Goal: Task Accomplishment & Management: Complete application form

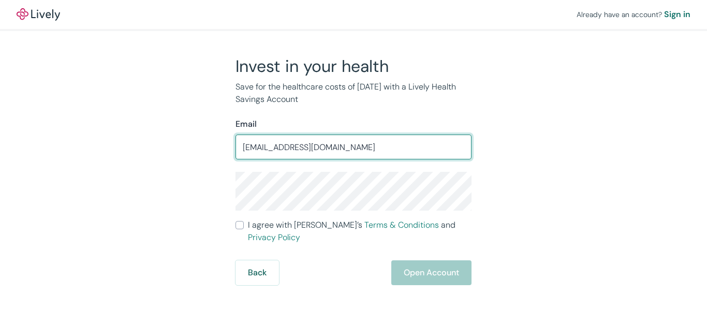
type input "[EMAIL_ADDRESS][DOMAIN_NAME]"
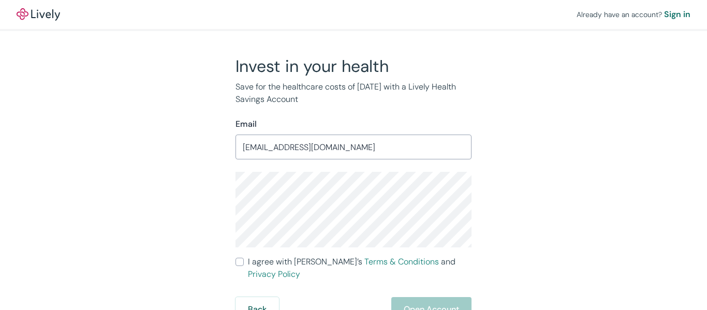
click at [241, 261] on input "I agree with Lively’s Terms & Conditions and Privacy Policy" at bounding box center [240, 262] width 8 height 8
checkbox input "true"
click at [436, 298] on button "Open Account" at bounding box center [431, 309] width 80 height 25
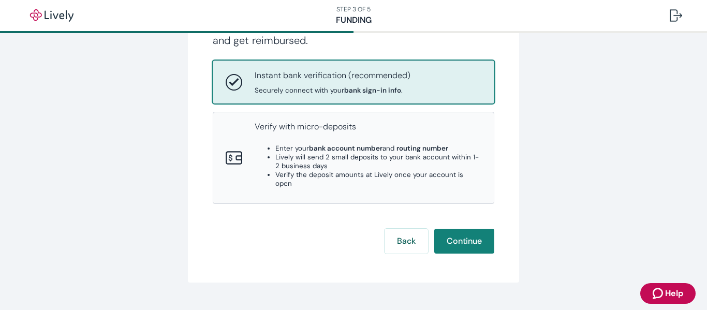
scroll to position [162, 0]
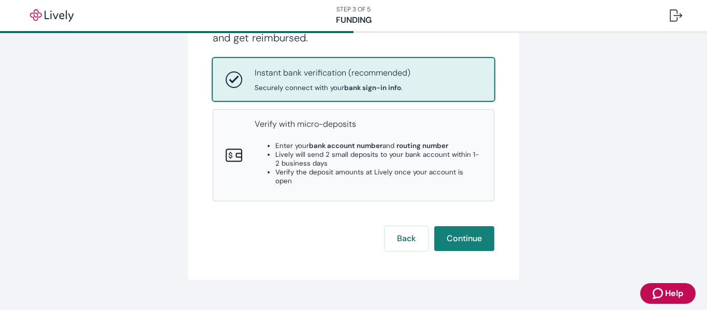
click at [666, 294] on span "Help" at bounding box center [674, 293] width 18 height 12
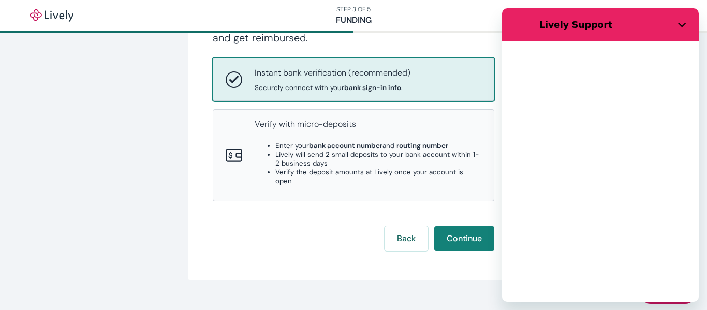
scroll to position [0, 0]
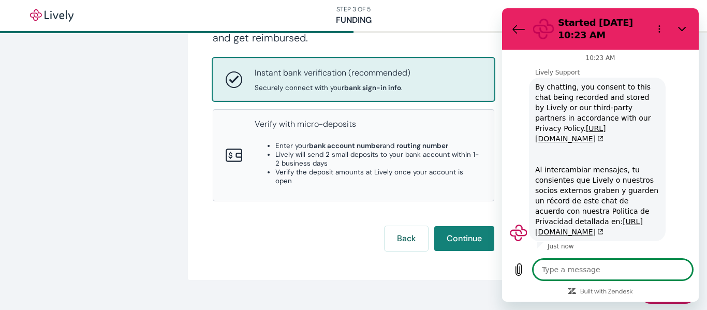
type textarea "x"
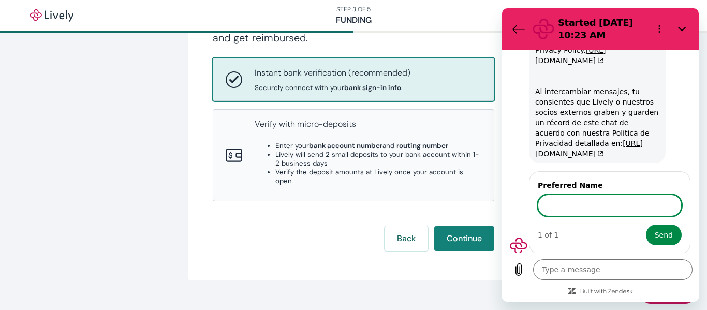
scroll to position [82, 0]
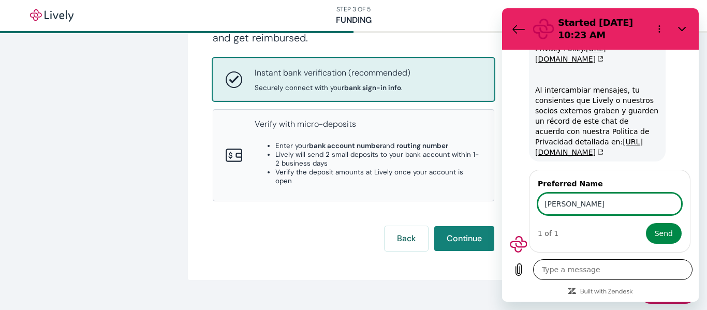
type input "[PERSON_NAME]"
click at [570, 273] on textarea at bounding box center [612, 269] width 159 height 21
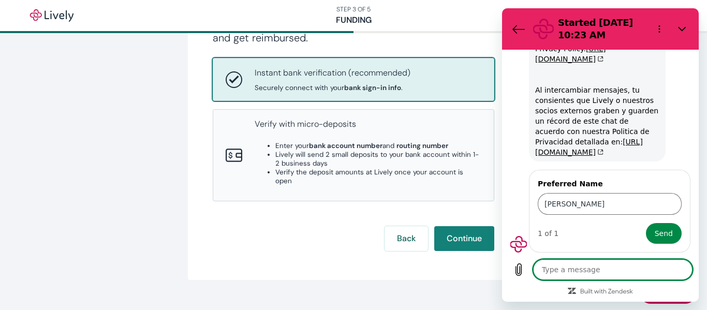
type textarea "W"
type textarea "x"
type textarea "Wh"
type textarea "x"
type textarea "Wha"
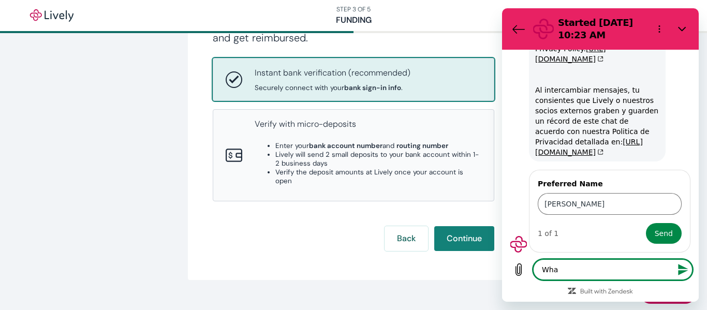
type textarea "x"
type textarea "What"
type textarea "x"
type textarea "What"
type textarea "x"
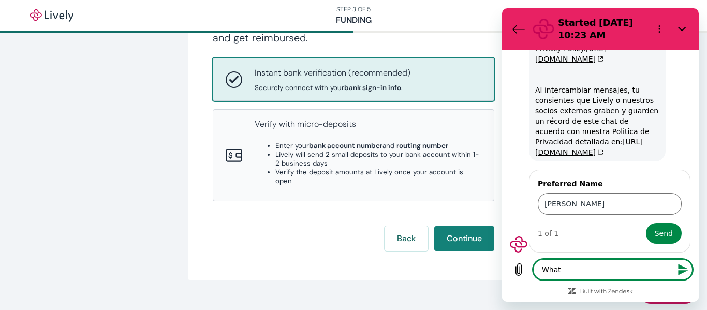
type textarea "What i"
type textarea "x"
type textarea "What if"
type textarea "x"
type textarea "What if"
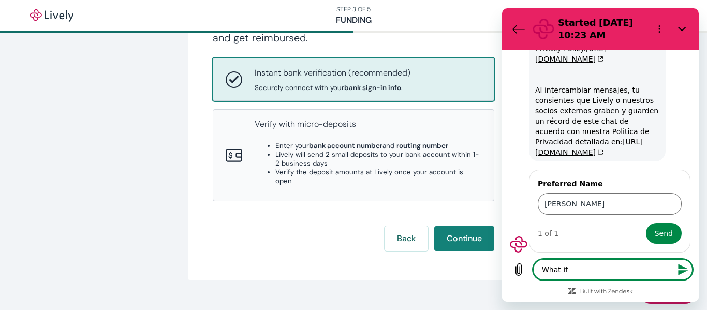
type textarea "x"
type textarea "What if y"
type textarea "x"
type textarea "What if yo"
type textarea "x"
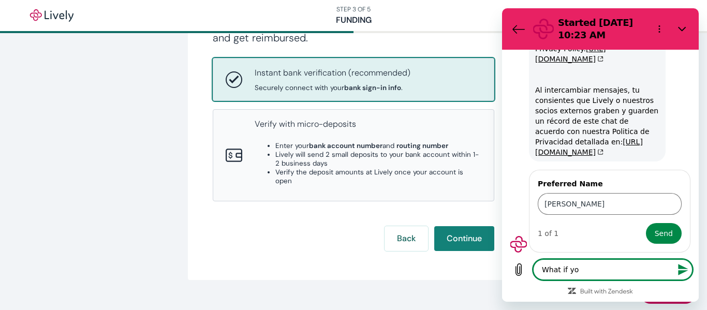
type textarea "What if you"
type textarea "x"
type textarea "What if you"
type textarea "x"
type textarea "What if you H"
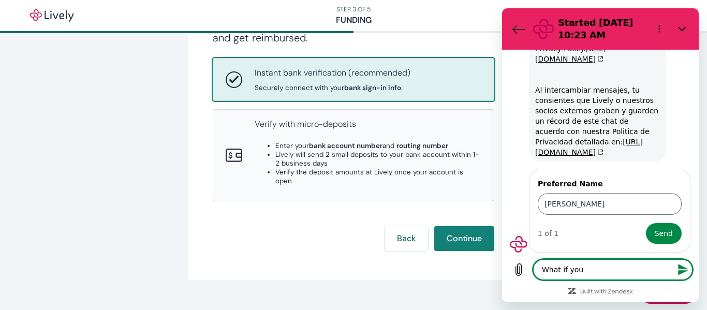
type textarea "x"
type textarea "What if you HS"
type textarea "x"
type textarea "What if you HSA"
type textarea "x"
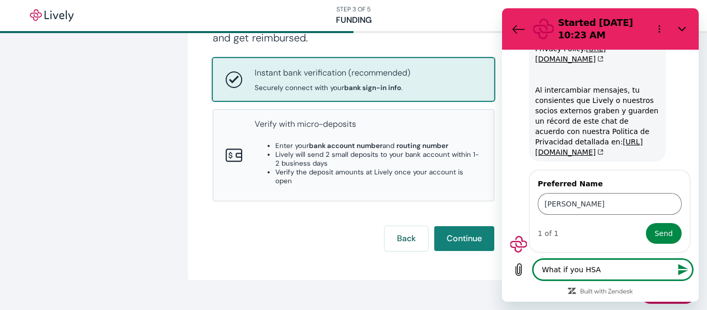
type textarea "What if you HSA"
type textarea "x"
type textarea "What if you HSA b"
type textarea "x"
type textarea "What if you HSA ba"
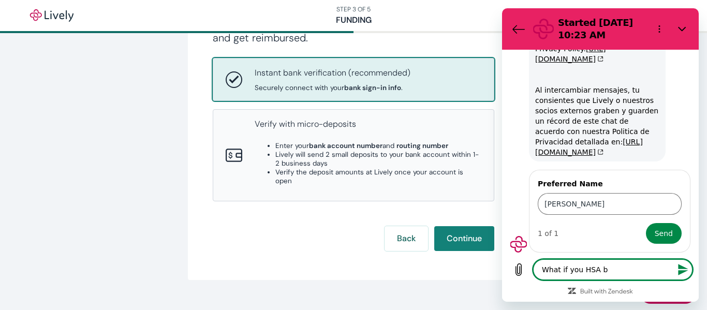
type textarea "x"
type textarea "What if you HSA ban"
type textarea "x"
type textarea "What if you HSA bank"
type textarea "x"
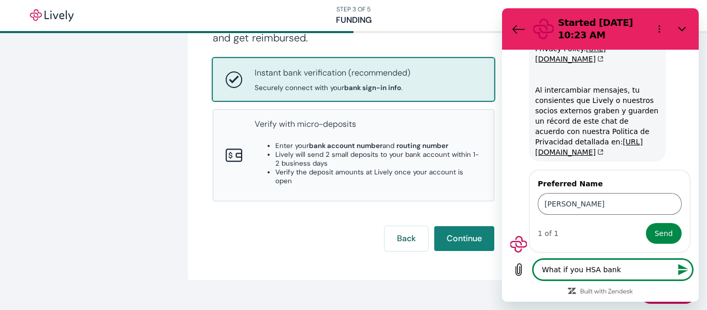
type textarea "What if you HSA bank"
type textarea "x"
type textarea "What if you HSA bank i"
type textarea "x"
type textarea "What if you HSA bank is"
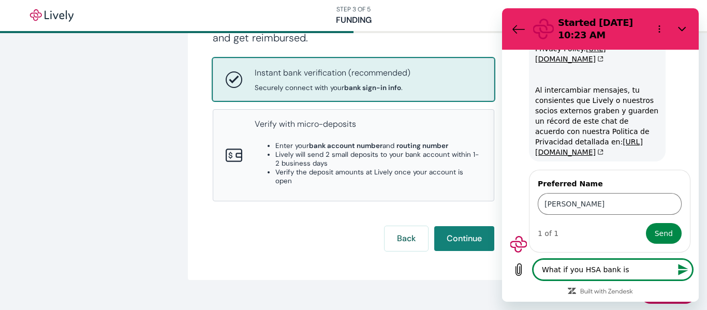
type textarea "x"
type textarea "What if you HSA bank is"
type textarea "x"
type textarea "What if you HSA bank is n"
type textarea "x"
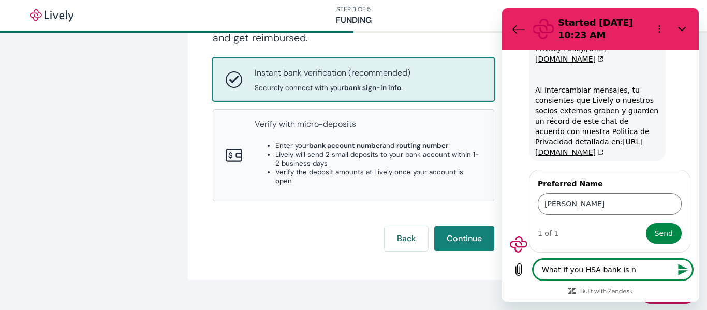
type textarea "What if you HSA bank is no"
type textarea "x"
type textarea "What if you HSA bank is not"
type textarea "x"
type textarea "What if you HSA bank is not"
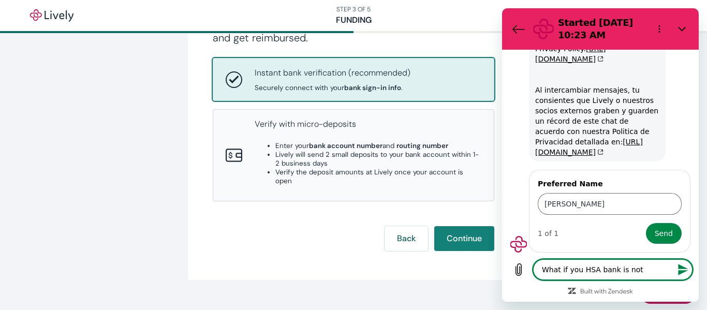
type textarea "x"
type textarea "What if you HSA bank is not l"
type textarea "x"
type textarea "What if you HSA bank is not li"
type textarea "x"
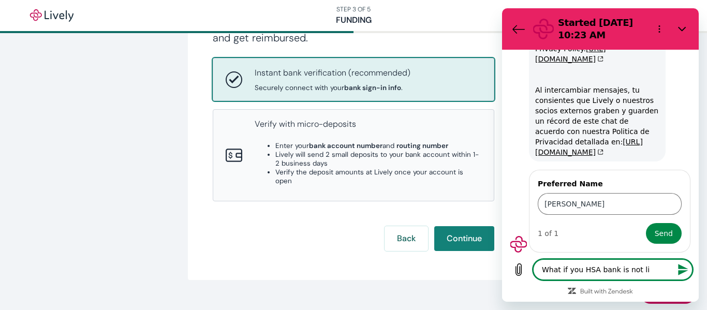
type textarea "What if you HSA bank is not lis"
type textarea "x"
type textarea "What if you HSA bank is not list"
type textarea "x"
type textarea "What if you HSA bank is not liste"
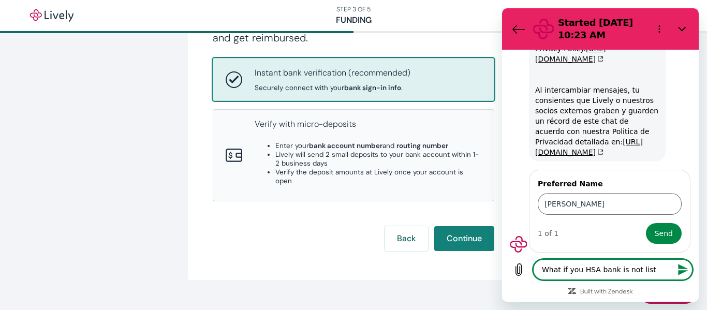
type textarea "x"
type textarea "What if you HSA bank is not listed"
type textarea "x"
type textarea "What if you HSA bank is not listed"
click at [666, 237] on span "Send" at bounding box center [664, 233] width 18 height 12
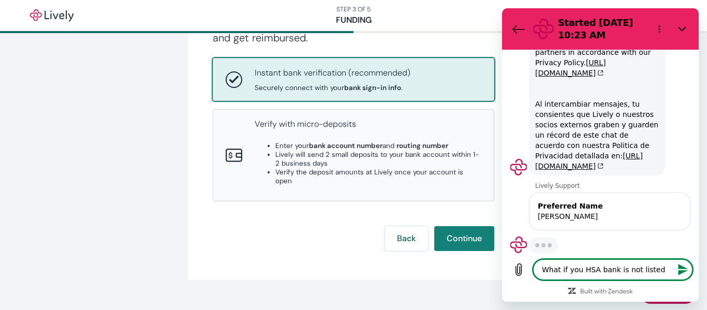
scroll to position [68, 0]
click at [690, 277] on div "Type a message What if you HSA bank is not listed x" at bounding box center [612, 269] width 159 height 21
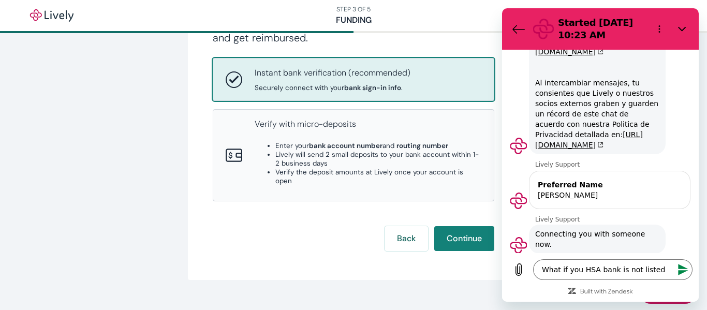
scroll to position [91, 0]
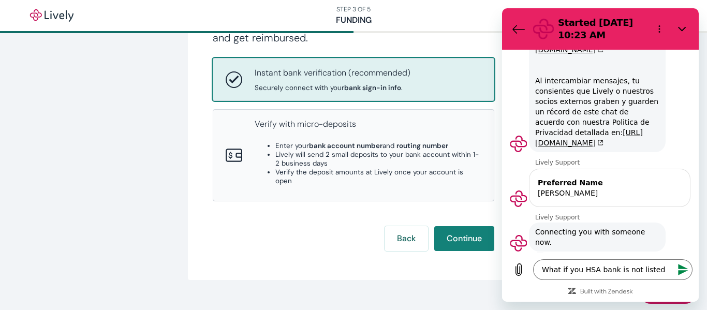
type textarea "x"
click at [692, 273] on button "Send message" at bounding box center [682, 269] width 21 height 21
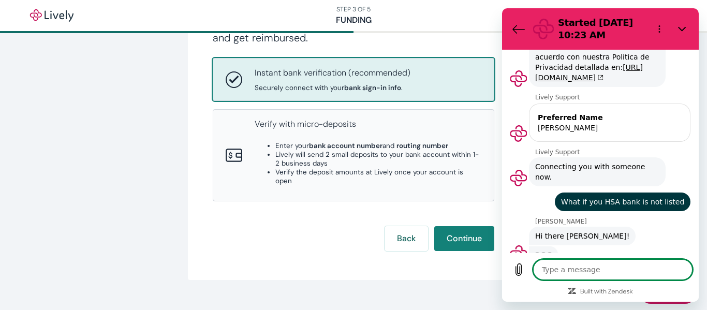
scroll to position [155, 0]
type textarea "x"
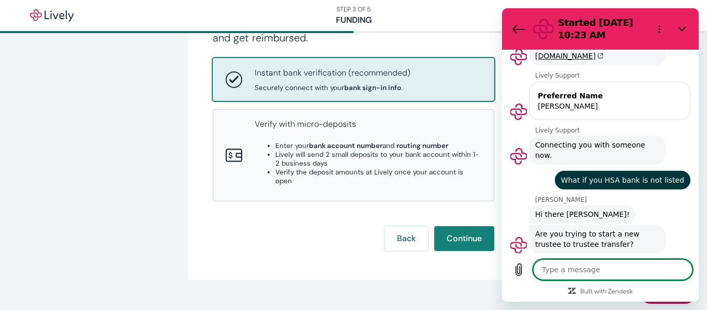
scroll to position [180, 0]
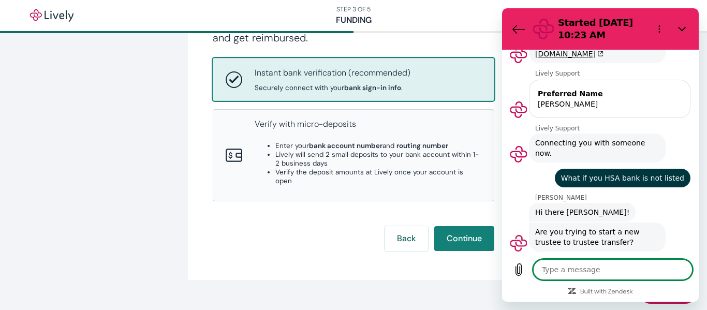
type textarea "y"
type textarea "x"
type textarea "ye"
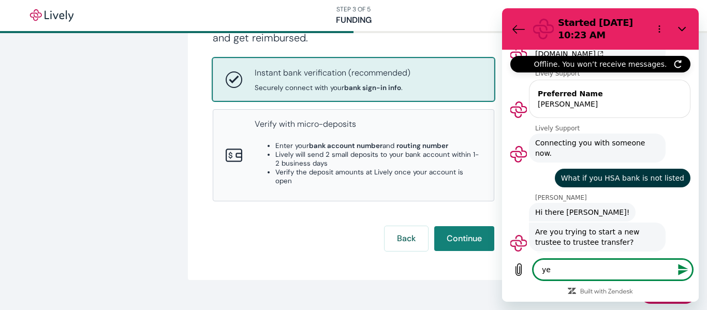
type textarea "x"
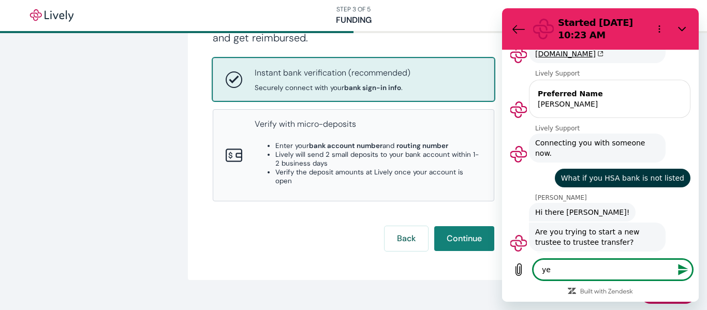
type textarea "yes"
type textarea "x"
type textarea "yes"
click at [691, 272] on button "Send message" at bounding box center [682, 269] width 21 height 21
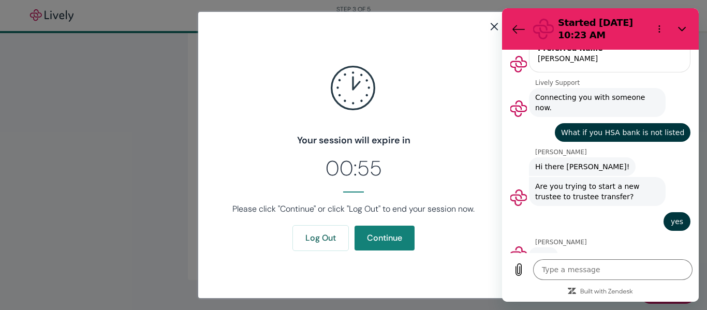
scroll to position [225, 0]
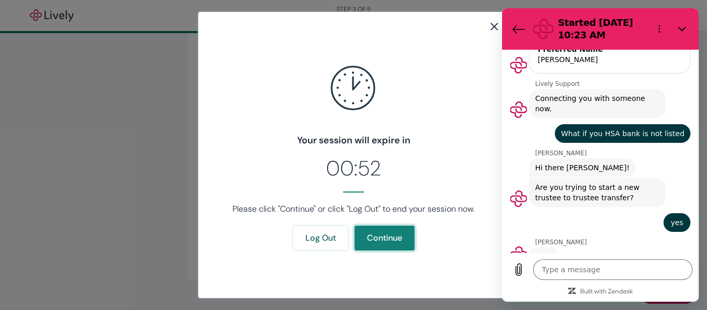
click at [394, 247] on button "Continue" at bounding box center [385, 238] width 60 height 25
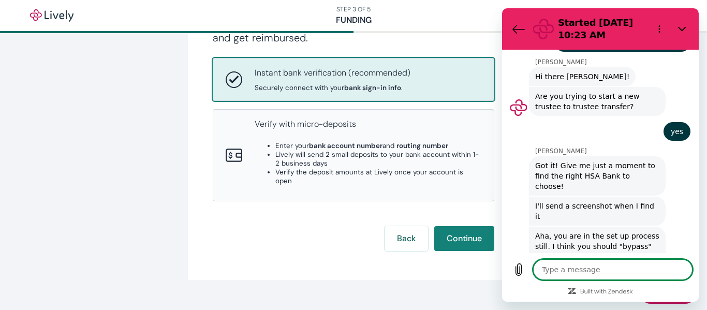
scroll to position [315, 0]
type textarea "x"
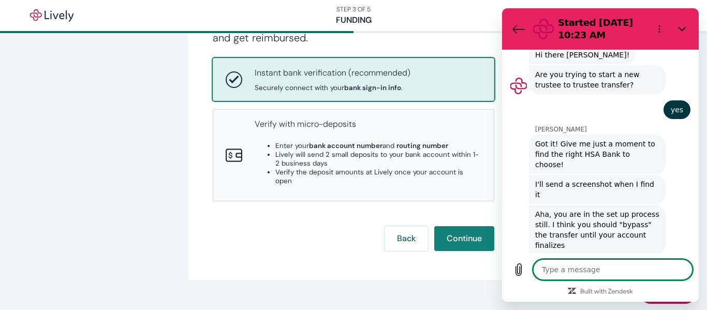
scroll to position [340, 0]
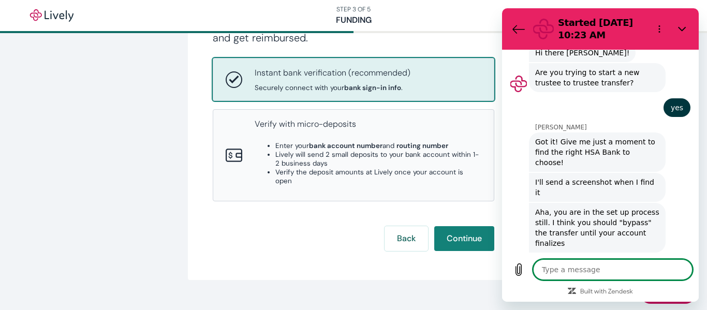
type textarea "y"
type textarea "x"
type textarea "ye"
type textarea "x"
type textarea "yes"
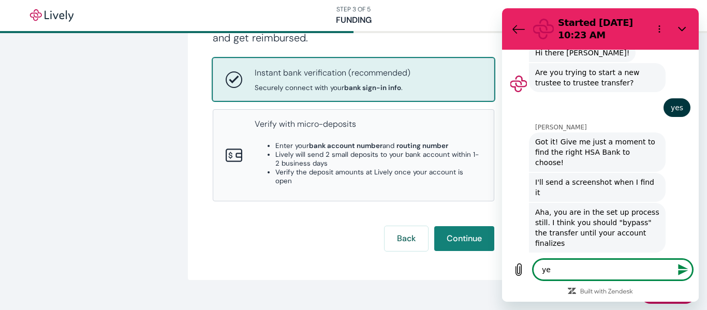
type textarea "x"
type textarea "yes"
click at [689, 274] on icon "Send message" at bounding box center [683, 270] width 12 height 12
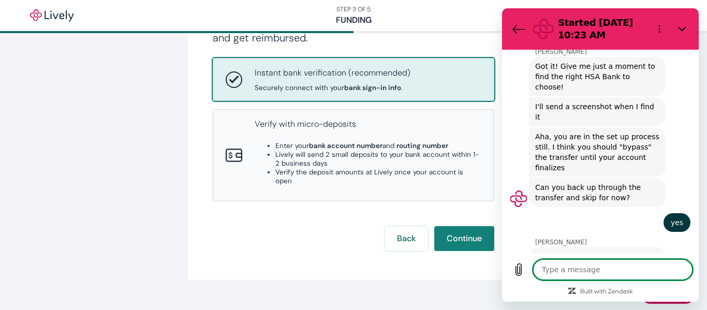
scroll to position [414, 0]
type textarea "x"
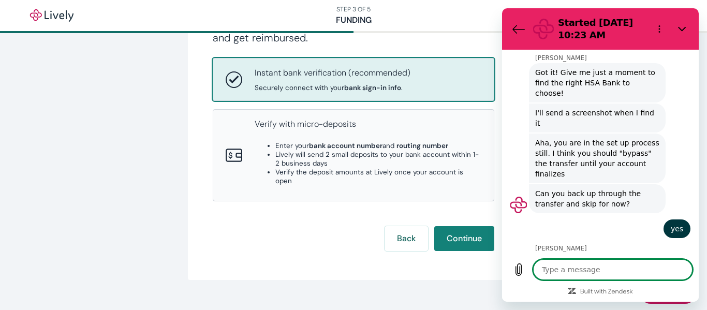
type textarea "o"
type textarea "x"
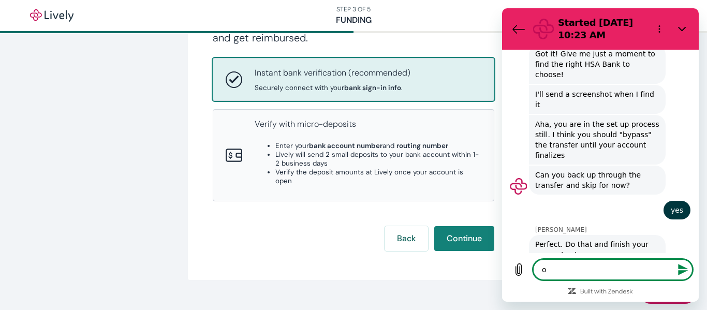
type textarea "ok"
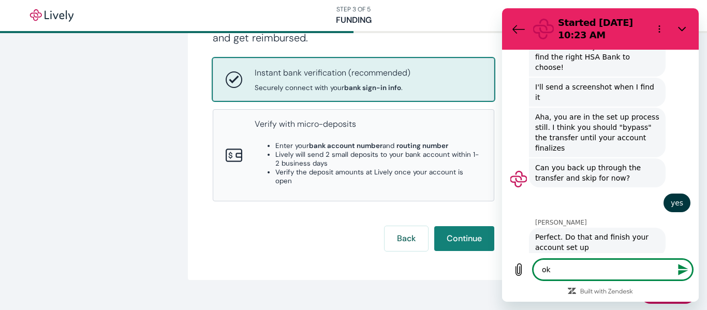
scroll to position [434, 0]
type textarea "x"
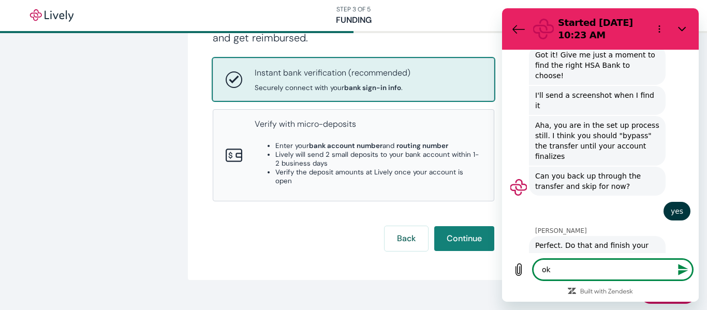
scroll to position [429, 0]
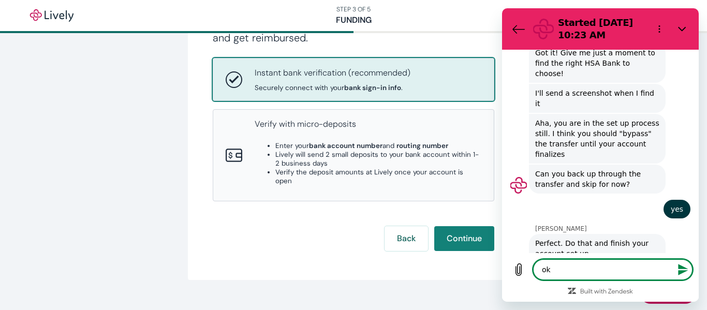
type textarea "ok"
click at [691, 275] on button "Send message" at bounding box center [682, 269] width 21 height 21
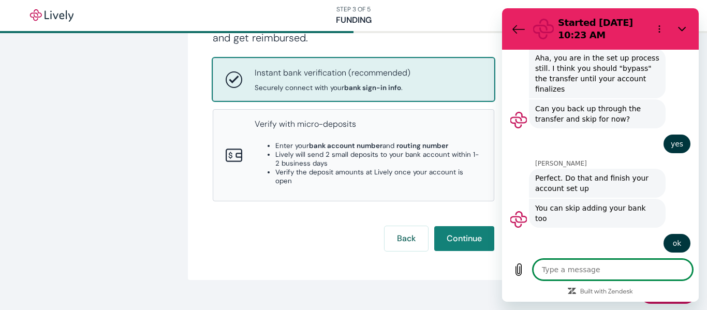
scroll to position [493, 0]
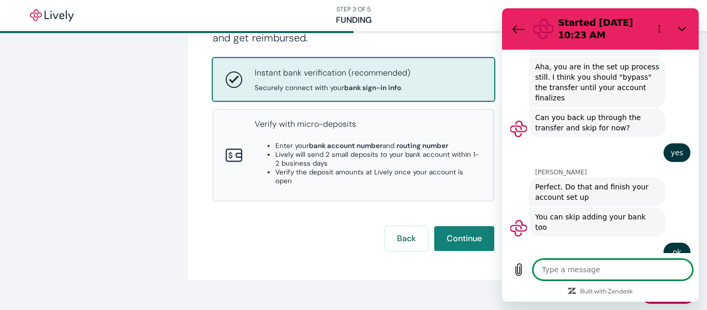
type textarea "x"
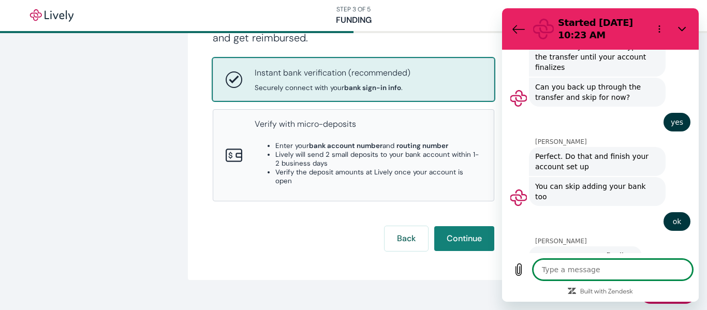
scroll to position [518, 0]
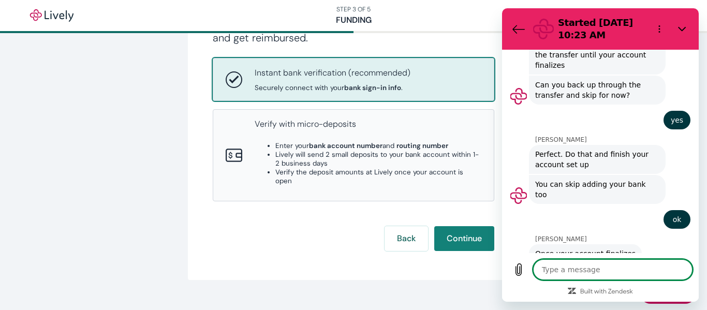
click at [574, 271] on textarea at bounding box center [612, 269] width 159 height 21
type textarea "a"
type textarea "x"
type textarea "ar"
type textarea "x"
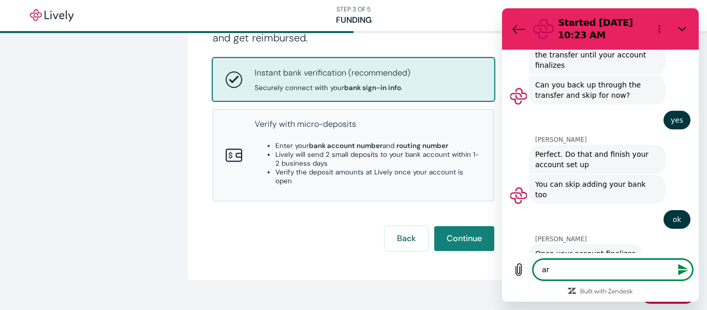
type textarea "are"
type textarea "x"
type textarea "are"
type textarea "x"
type textarea "are y"
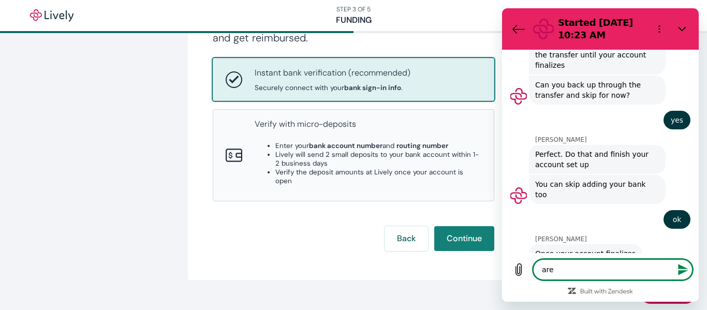
type textarea "x"
type textarea "are yo"
type textarea "x"
type textarea "are you"
type textarea "x"
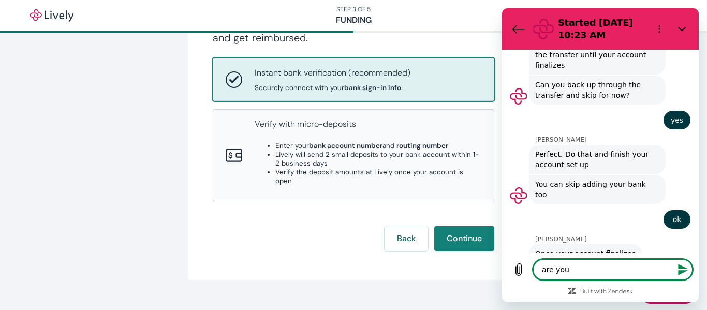
type textarea "are you"
type textarea "x"
type textarea "are you t"
type textarea "x"
type textarea "are you ta"
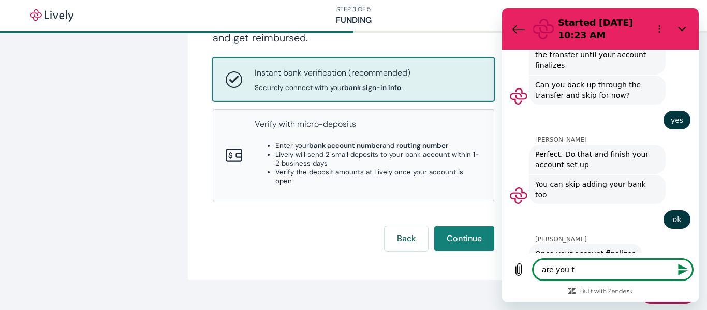
type textarea "x"
type textarea "are you tal"
type textarea "x"
type textarea "are you talk"
type textarea "x"
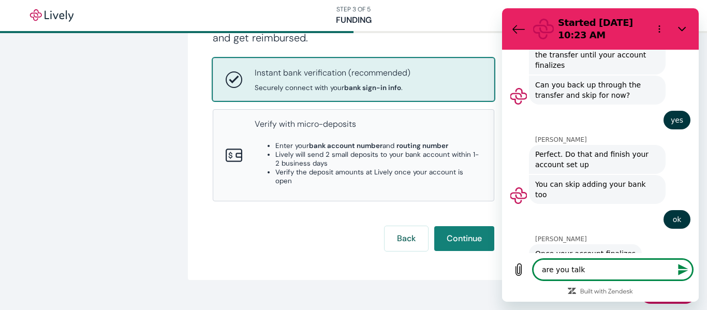
type textarea "are you talki"
type textarea "x"
type textarea "are you talkin"
type textarea "x"
type textarea "are you talking"
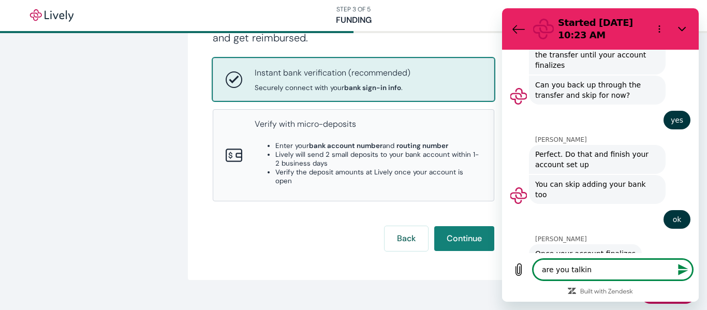
type textarea "x"
type textarea "are you talking"
type textarea "x"
type textarea "are you talking a"
type textarea "x"
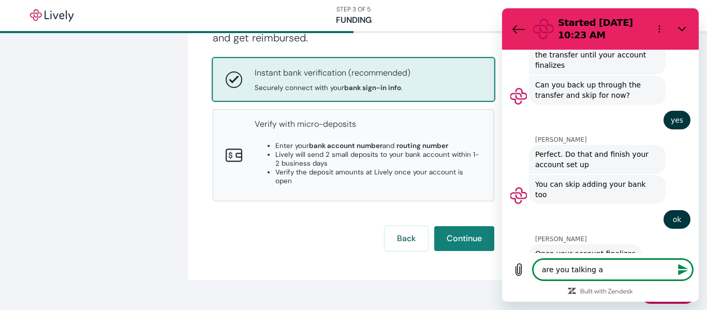
type textarea "are you talking ab"
type textarea "x"
type textarea "are you talking abo"
type textarea "x"
type textarea "are you talking abou"
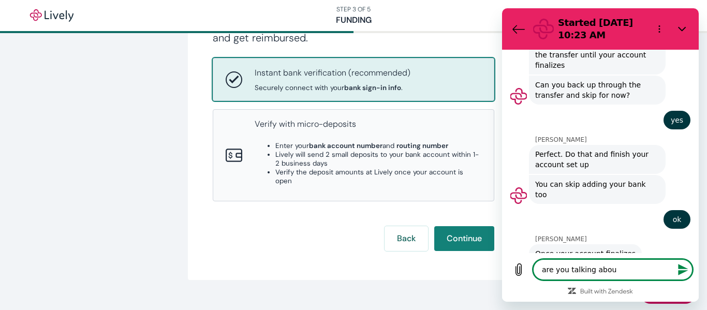
type textarea "x"
type textarea "are you talking about"
type textarea "x"
type textarea "are you talking about"
type textarea "x"
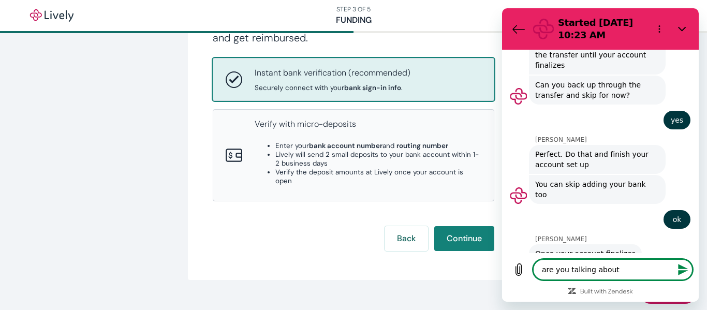
type textarea "are you talking about f"
type textarea "x"
type textarea "are you talking about fi"
type textarea "x"
type textarea "are you talking about fin"
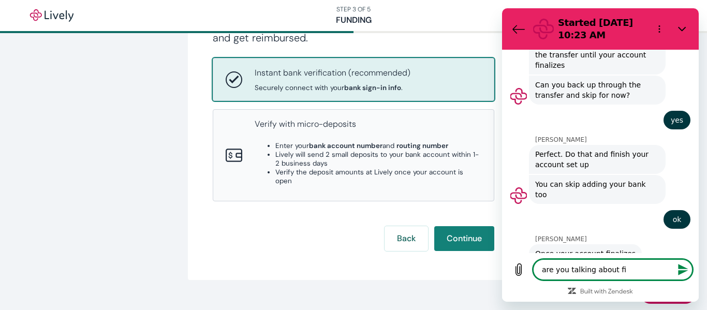
type textarea "x"
type textarea "are you talking about fini"
type textarea "x"
type textarea "are you talking about finis"
type textarea "x"
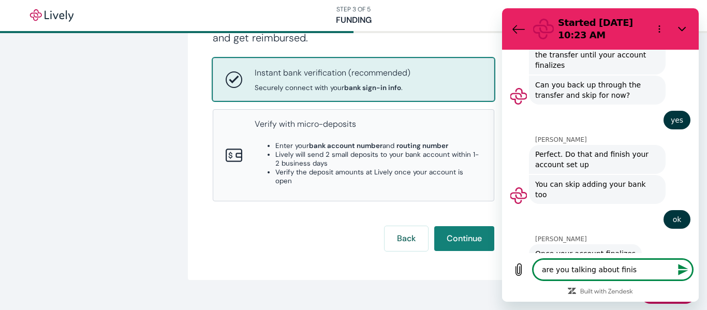
type textarea "are you talking about finish"
type textarea "x"
type textarea "are you talking about finish"
type textarea "x"
type textarea "are you talking about finish m"
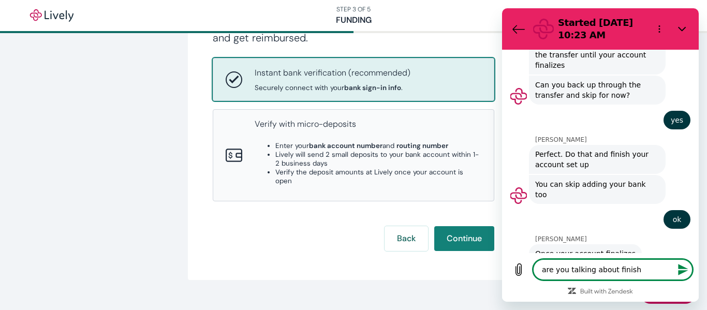
type textarea "x"
type textarea "are you talking about finish my"
type textarea "x"
type textarea "are you talking about finish my"
type textarea "x"
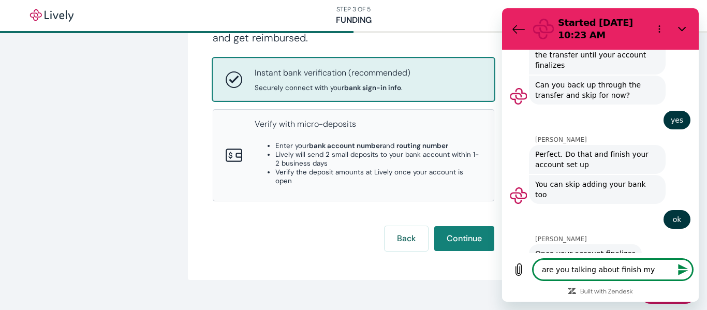
type textarea "are you talking about finish my a"
type textarea "x"
type textarea "are you talking about finish my ac"
type textarea "x"
type textarea "are you talking about finish my acc"
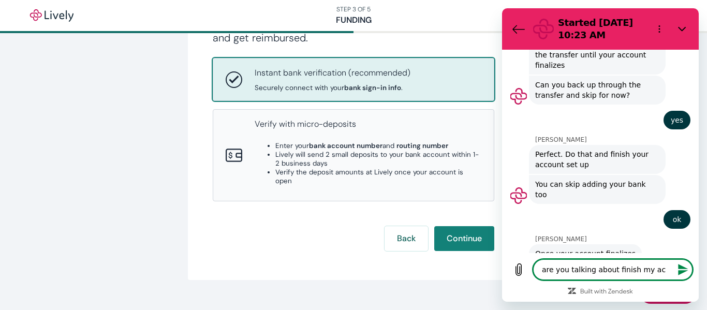
type textarea "x"
type textarea "are you talking about finish my acco"
type textarea "x"
type textarea "are you talking about finish my accou"
type textarea "x"
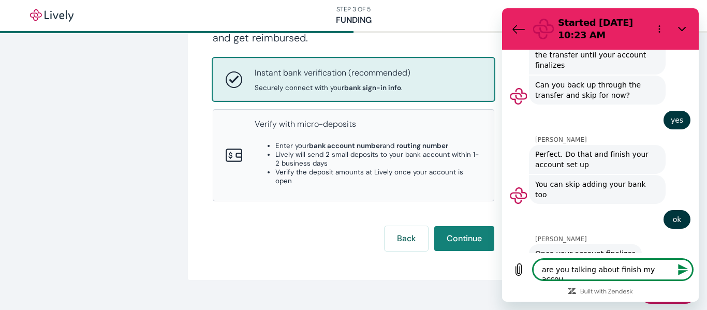
type textarea "are you talking about finish my accoun"
type textarea "x"
type textarea "are you talking about finish my account"
type textarea "x"
type textarea "are you talking about finish my account"
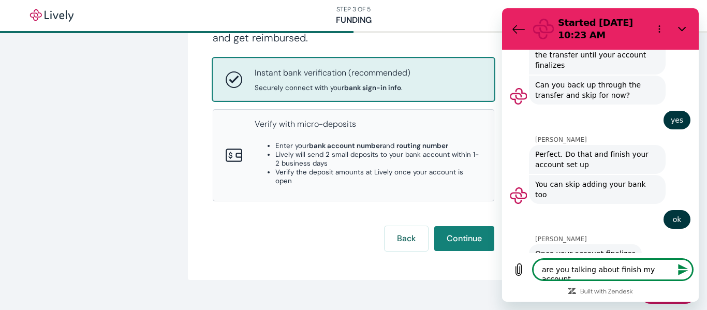
type textarea "x"
type textarea "are you talking about finish my account w"
type textarea "x"
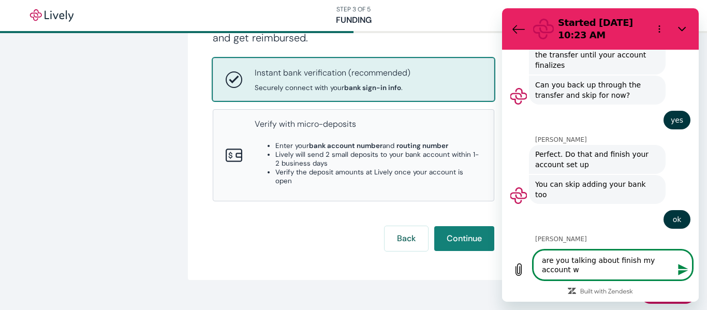
type textarea "are you talking about finish my account wi"
type textarea "x"
type textarea "are you talking about finish my account wit"
type textarea "x"
type textarea "are you talking about finish my account with"
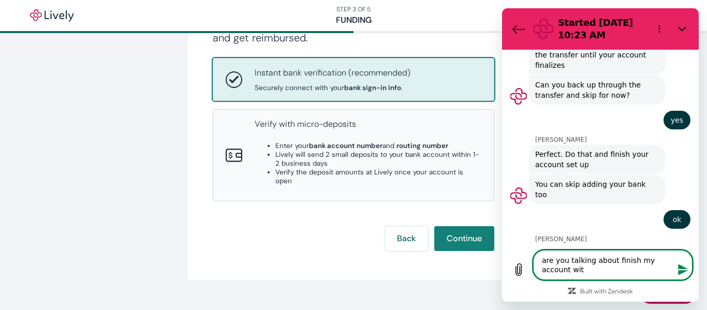
type textarea "x"
type textarea "are you talking about finish my account with"
type textarea "x"
type textarea "are you talking about finish my account with L"
type textarea "x"
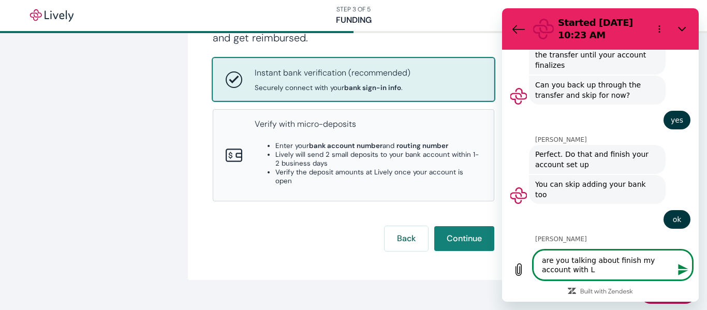
type textarea "are you talking about finish my account with [PERSON_NAME]"
type textarea "x"
type textarea "are you talking about finish my account with [PERSON_NAME]"
type textarea "x"
type textarea "are you talking about finish my account with Live"
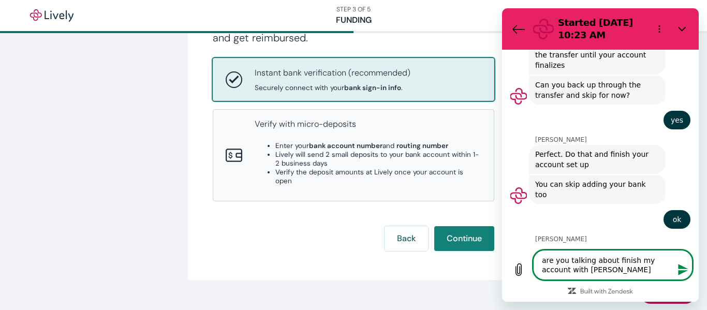
type textarea "x"
type textarea "are you talking about finish my account with [PERSON_NAME]"
type textarea "x"
type textarea "are you talking about finish my account with Lively"
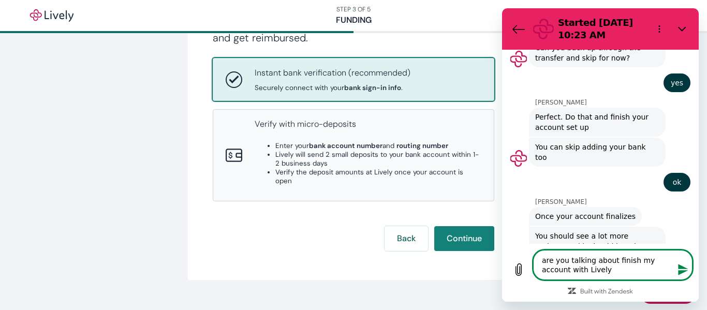
scroll to position [557, 0]
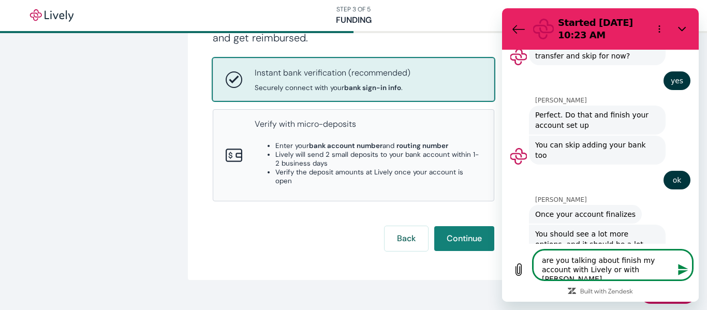
click at [688, 274] on icon "Send message" at bounding box center [683, 270] width 12 height 12
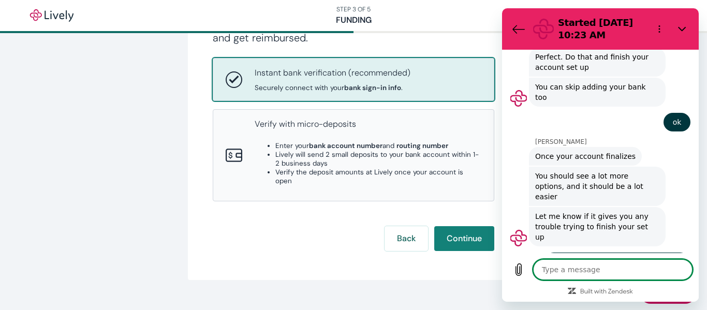
scroll to position [617, 0]
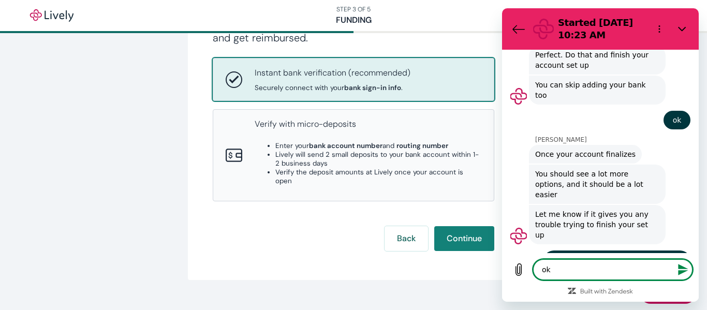
click at [686, 276] on button "Send message" at bounding box center [682, 269] width 21 height 21
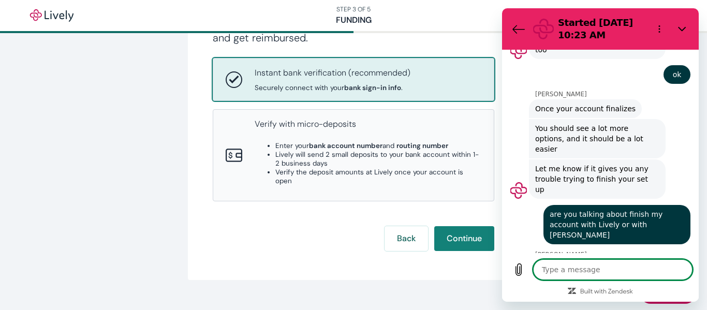
scroll to position [662, 0]
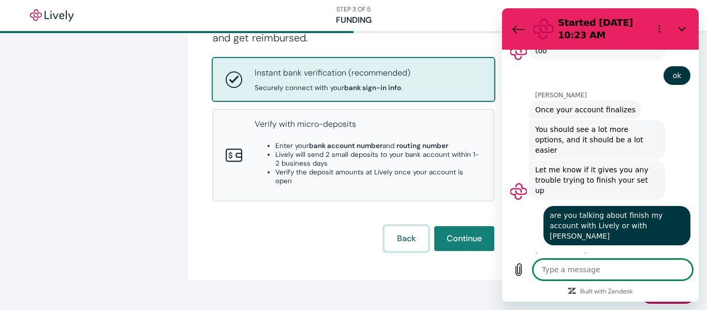
click at [399, 226] on button "Back" at bounding box center [406, 238] width 43 height 25
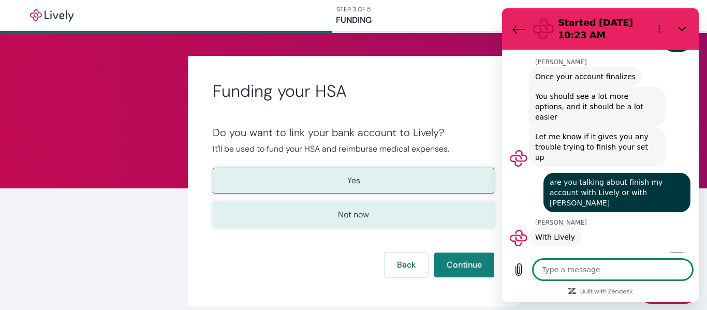
click at [364, 214] on p "Not now" at bounding box center [353, 215] width 31 height 12
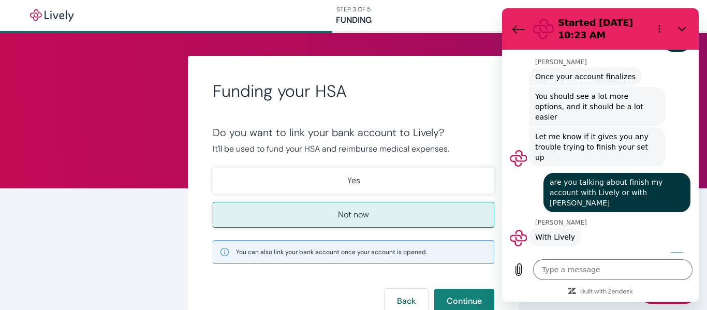
scroll to position [697, 0]
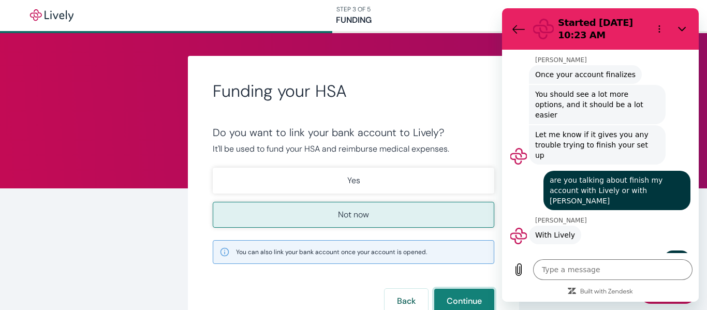
click at [460, 303] on button "Continue" at bounding box center [464, 301] width 60 height 25
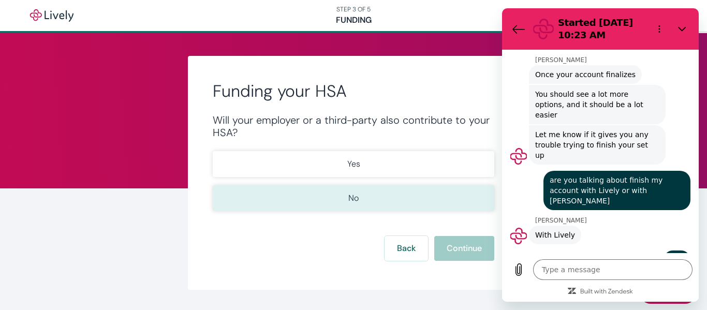
click at [401, 201] on button "No" at bounding box center [354, 198] width 282 height 26
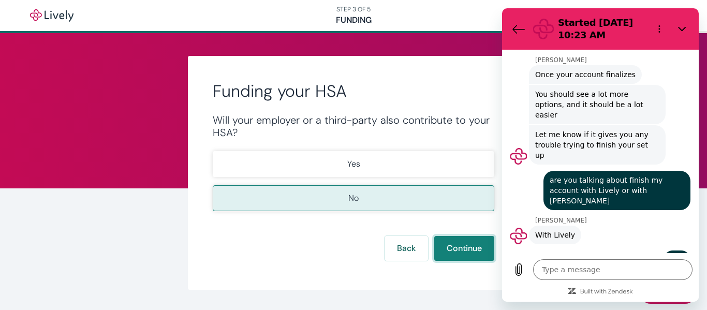
click at [464, 257] on button "Continue" at bounding box center [464, 248] width 60 height 25
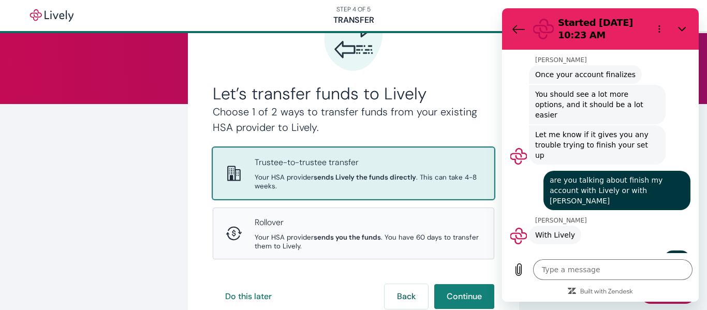
scroll to position [85, 0]
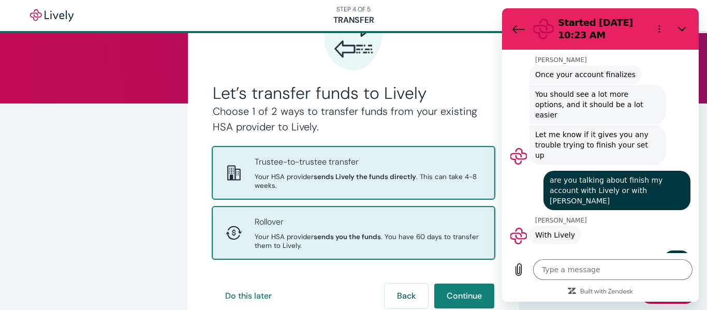
click at [384, 233] on span "Your HSA provider sends you the funds . You have 60 days to transfer them to Li…" at bounding box center [368, 241] width 227 height 18
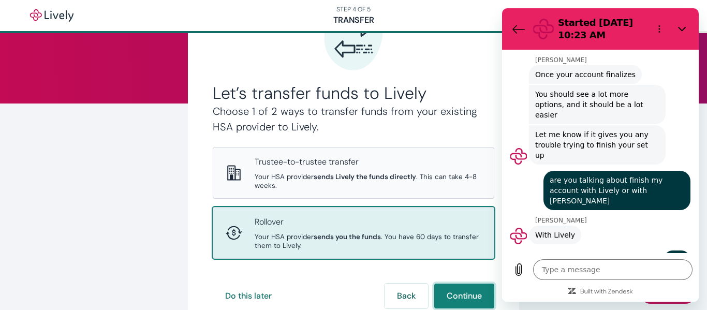
click at [462, 303] on button "Continue" at bounding box center [464, 296] width 60 height 25
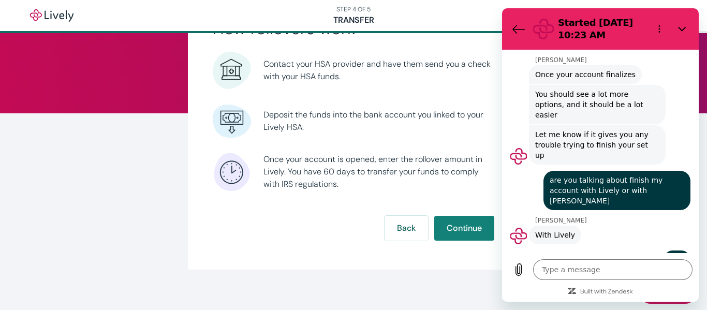
scroll to position [84, 0]
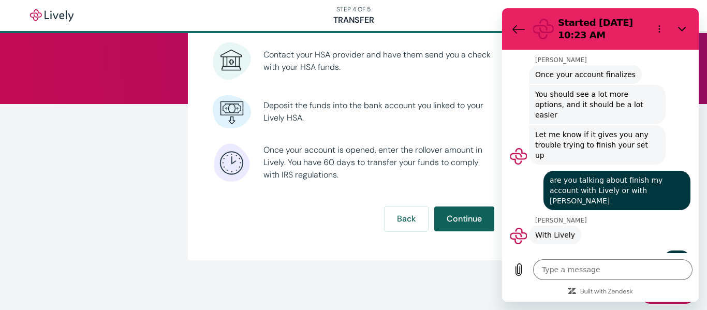
click at [460, 214] on button "Continue" at bounding box center [464, 219] width 60 height 25
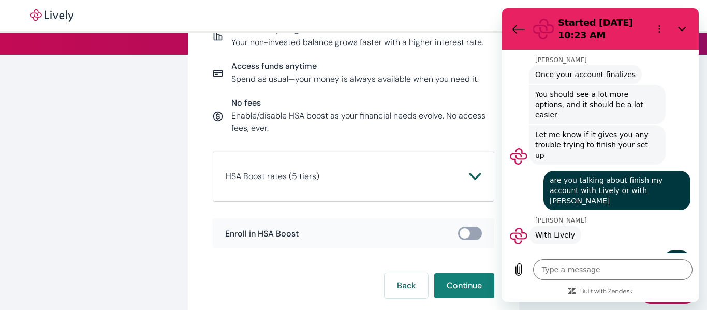
scroll to position [136, 0]
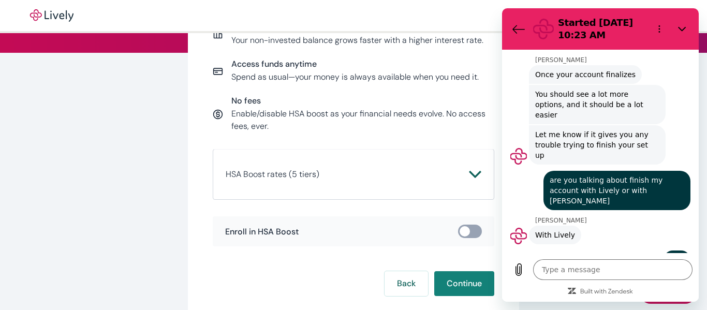
click at [471, 235] on input "checkbox" at bounding box center [464, 231] width 31 height 10
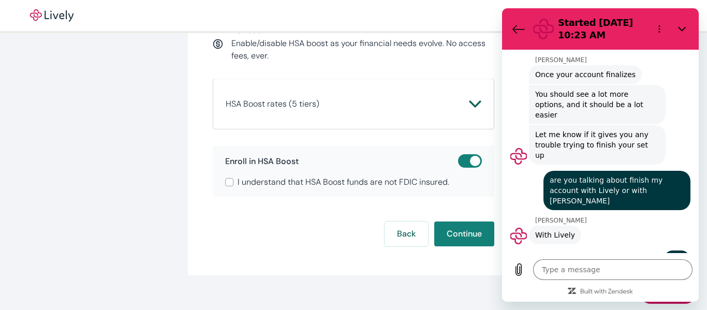
scroll to position [208, 0]
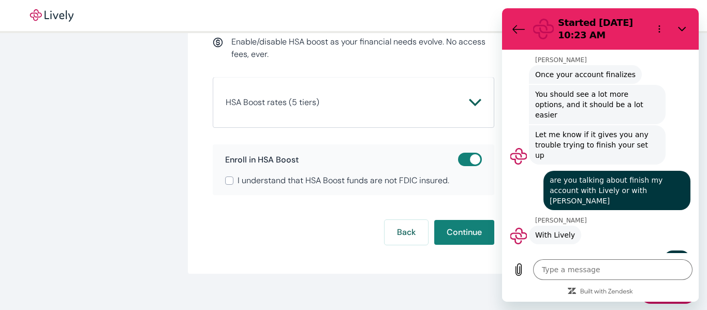
click at [227, 181] on input "I understand that HSA Boost funds are not FDIC insured." at bounding box center [229, 181] width 8 height 8
click at [462, 233] on button "Continue" at bounding box center [464, 232] width 60 height 25
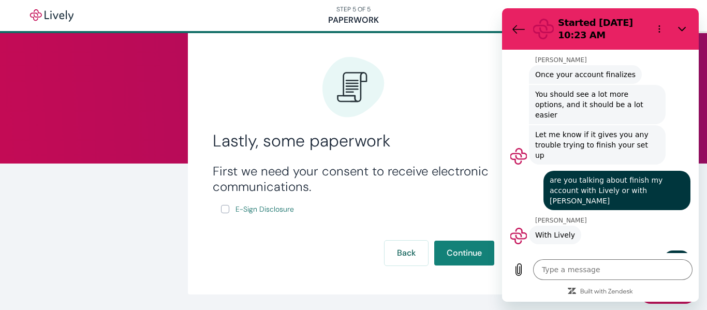
scroll to position [59, 0]
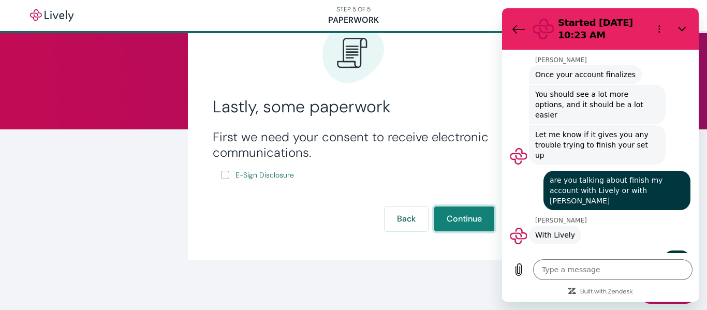
click at [462, 221] on button "Continue" at bounding box center [464, 219] width 60 height 25
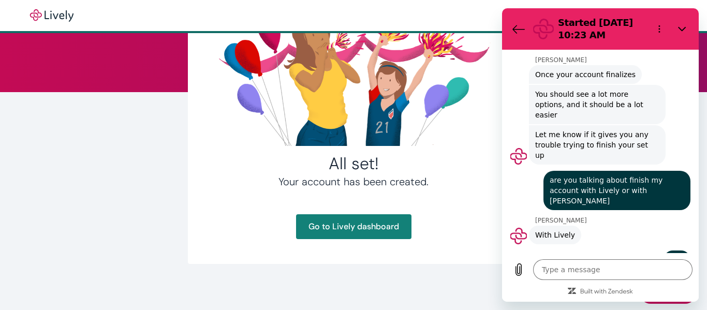
scroll to position [100, 0]
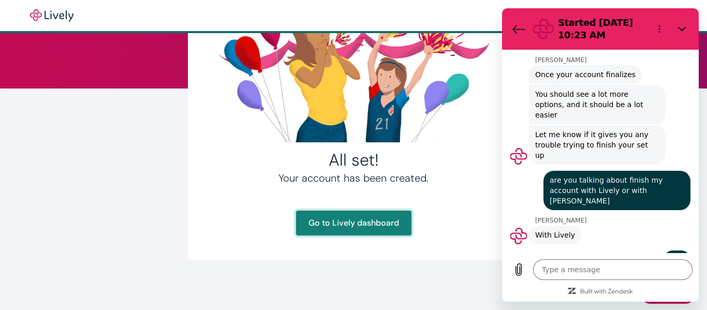
click at [357, 223] on link "Go to Lively dashboard" at bounding box center [353, 223] width 115 height 25
